Goal: Complete Application Form: Complete application form

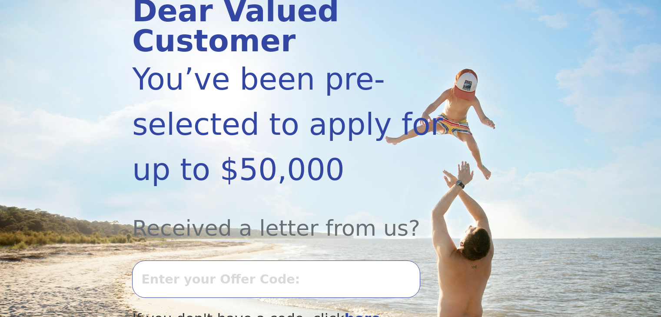
scroll to position [217, 0]
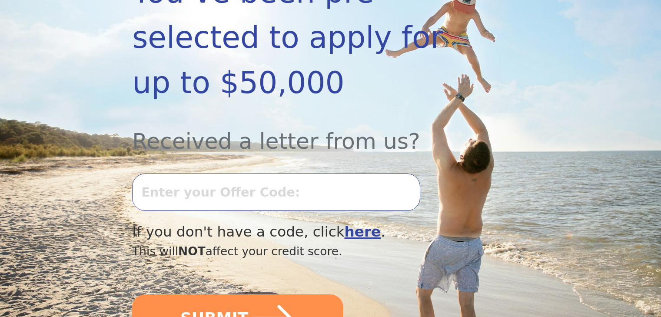
click at [252, 173] on input "text" at bounding box center [276, 191] width 288 height 37
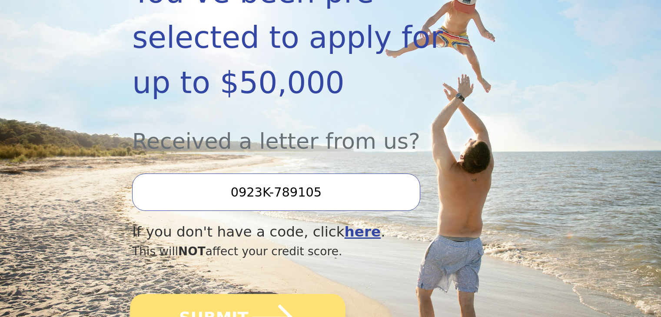
type input "0923K-789105"
click at [261, 294] on icon "submit" at bounding box center [273, 318] width 48 height 48
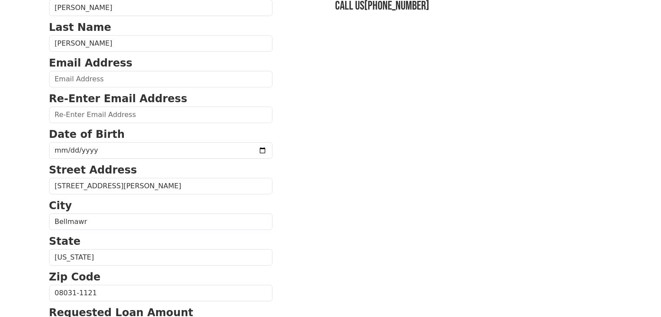
scroll to position [43, 0]
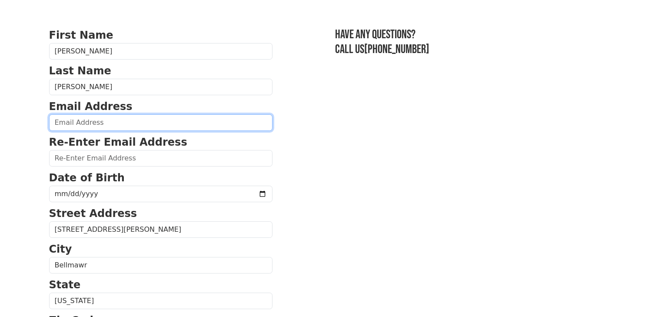
click at [128, 123] on input "email" at bounding box center [160, 122] width 223 height 17
type input "[EMAIL_ADDRESS][DOMAIN_NAME]"
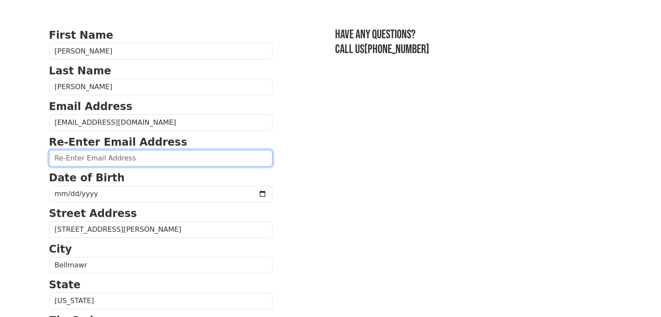
click at [113, 157] on input "email" at bounding box center [160, 158] width 223 height 17
type input "[EMAIL_ADDRESS][DOMAIN_NAME]"
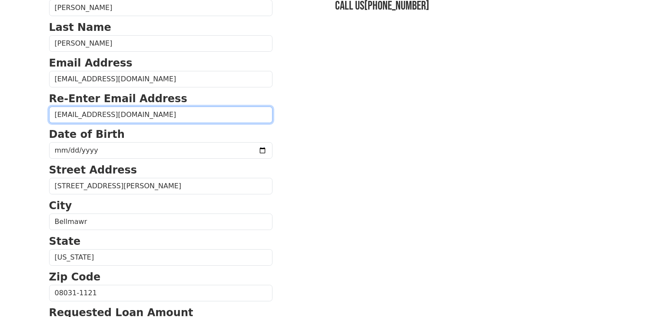
scroll to position [174, 0]
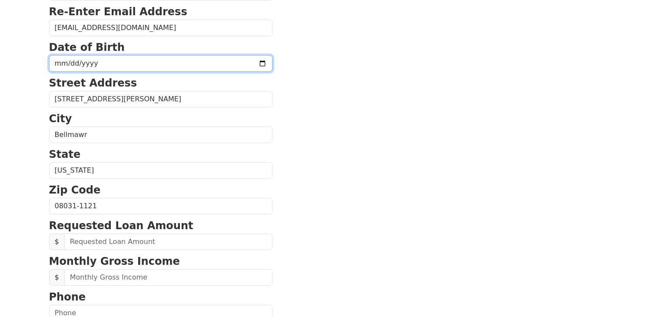
click at [77, 65] on input "date" at bounding box center [160, 63] width 223 height 17
type input "0017-03-04"
type input "[DATE]"
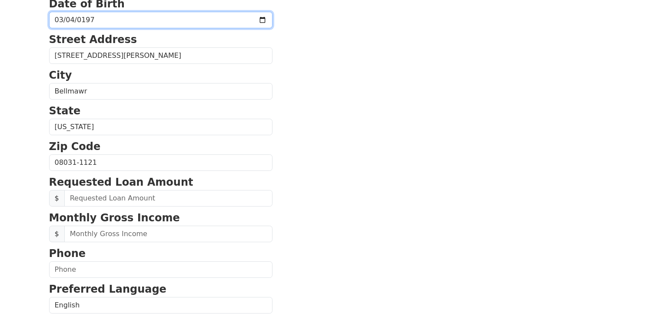
scroll to position [348, 0]
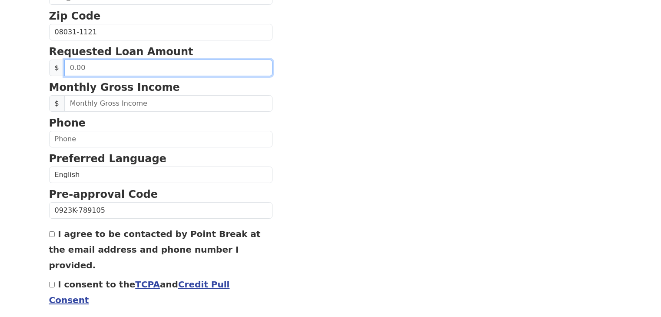
click at [148, 67] on input "text" at bounding box center [168, 68] width 208 height 17
type input "5,000.00"
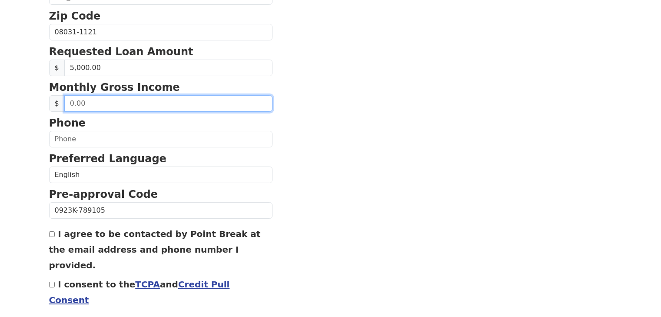
click at [105, 107] on input "text" at bounding box center [168, 103] width 208 height 17
type input "4,500.00"
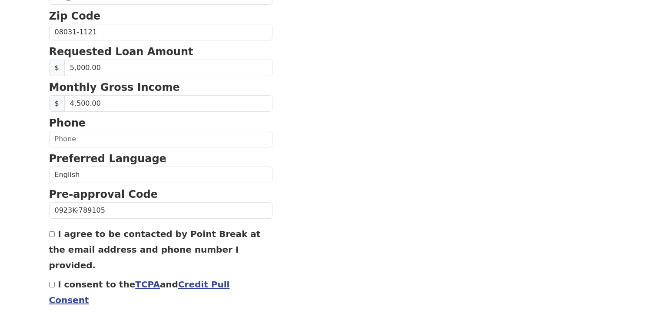
click at [95, 128] on p "Phone" at bounding box center [160, 123] width 223 height 16
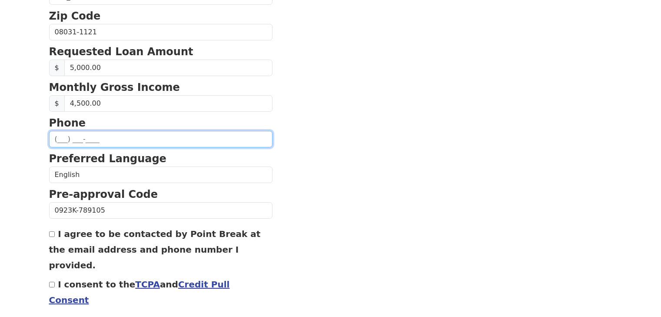
drag, startPoint x: 95, startPoint y: 140, endPoint x: 162, endPoint y: 149, distance: 67.5
click at [103, 143] on input "text" at bounding box center [160, 139] width 223 height 17
type input "[PHONE_NUMBER]"
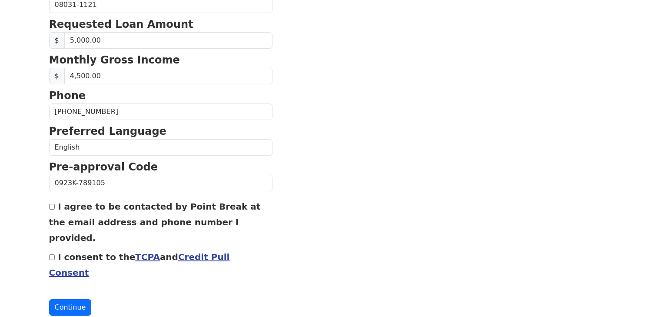
click at [52, 208] on input "I agree to be contacted by Point Break at the email address and phone number I …" at bounding box center [52, 207] width 6 height 6
checkbox input "true"
click at [50, 254] on input "I consent to the TCPA and Credit Pull Consent" at bounding box center [52, 257] width 6 height 6
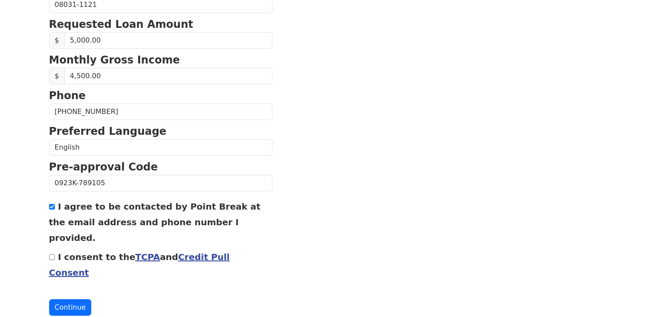
checkbox input "true"
click at [50, 206] on input "I agree to be contacted by Point Break at the email address and phone number I …" at bounding box center [52, 207] width 6 height 6
click at [78, 299] on button "Continue" at bounding box center [70, 307] width 43 height 17
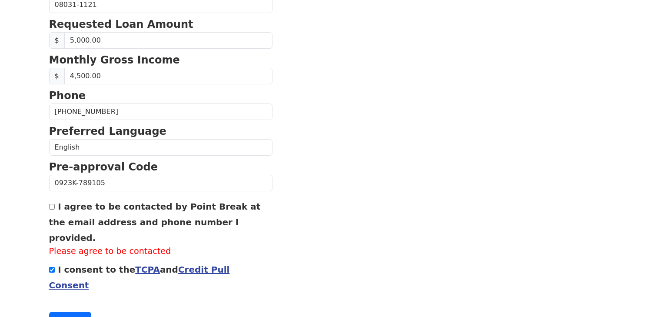
click at [54, 211] on div "I agree to be contacted by Point Break at the email address and phone number I …" at bounding box center [160, 228] width 223 height 60
click at [52, 206] on input "I agree to be contacted by Point Break at the email address and phone number I …" at bounding box center [52, 207] width 6 height 6
checkbox input "true"
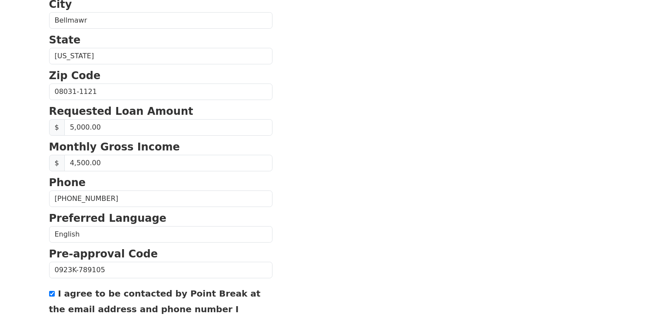
scroll to position [201, 0]
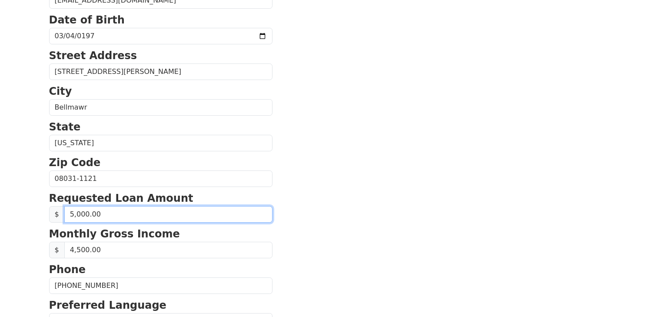
click at [102, 216] on input "5,000.00" at bounding box center [168, 214] width 208 height 17
drag, startPoint x: 71, startPoint y: 213, endPoint x: 100, endPoint y: 221, distance: 30.4
click at [71, 215] on input "5,000.00" at bounding box center [168, 214] width 208 height 17
type input "3,000.00"
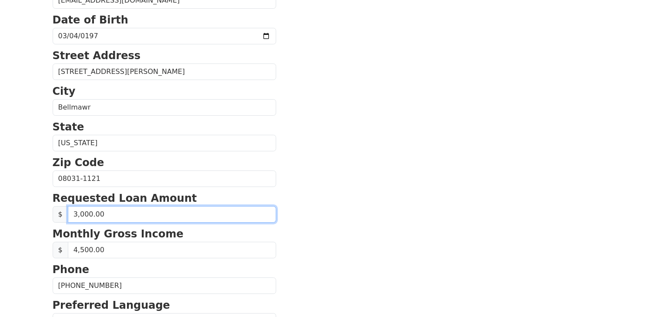
scroll to position [375, 0]
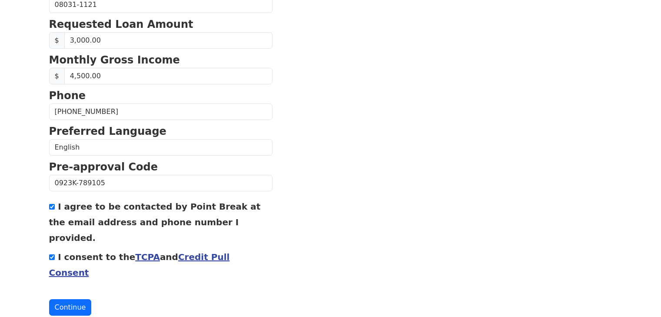
click at [186, 252] on link "Credit Pull Consent" at bounding box center [139, 265] width 181 height 26
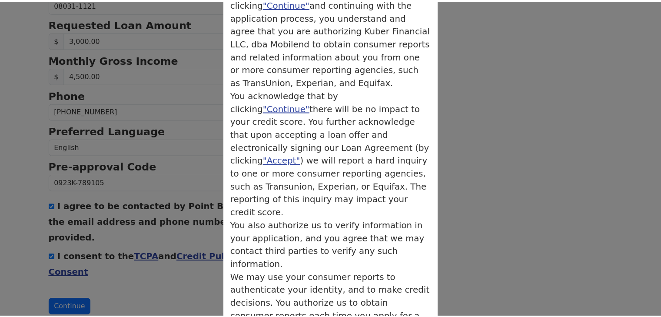
scroll to position [173, 0]
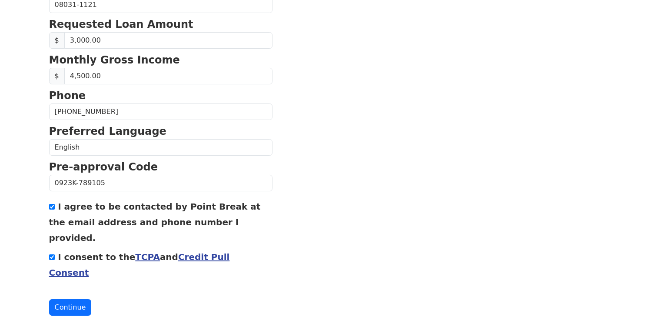
click at [51, 249] on div "I consent to the TCPA and Credit Pull Consent" at bounding box center [160, 264] width 223 height 31
click at [50, 254] on input "I consent to the TCPA and Credit Pull Consent" at bounding box center [52, 257] width 6 height 6
click at [52, 254] on input "I consent to the TCPA and Credit Pull Consent" at bounding box center [52, 257] width 6 height 6
click at [50, 254] on input "I consent to the TCPA and Credit Pull Consent" at bounding box center [52, 257] width 6 height 6
click at [59, 299] on button "Continue" at bounding box center [70, 307] width 43 height 17
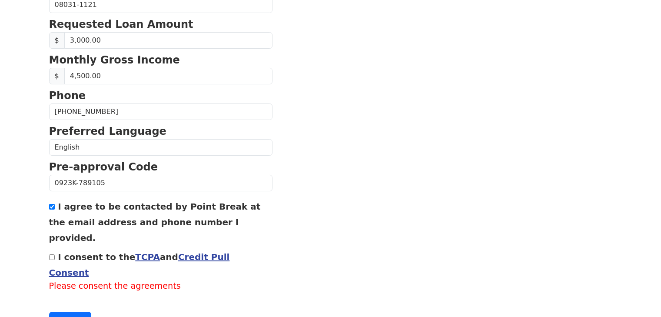
click at [52, 254] on input "I consent to the TCPA and Credit Pull Consent" at bounding box center [52, 257] width 6 height 6
checkbox input "true"
click at [56, 299] on button "Continue" at bounding box center [70, 307] width 43 height 17
